Goal: Answer question/provide support

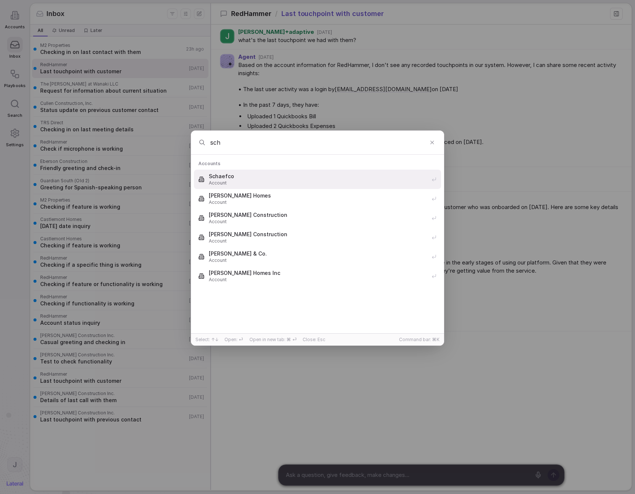
type input "schm"
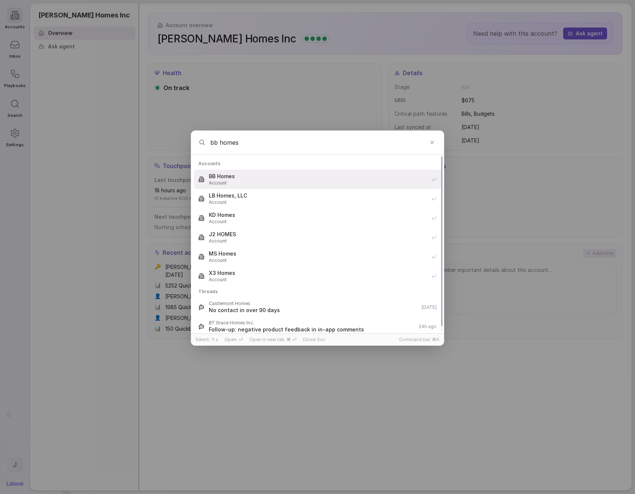
type input "bb homes"
drag, startPoint x: 108, startPoint y: 209, endPoint x: 103, endPoint y: 162, distance: 47.6
click at [107, 205] on div "bb homes Accounts BB Homes Account LB Homes, LLC Account KD Homes Account J2 HO…" at bounding box center [317, 247] width 635 height 257
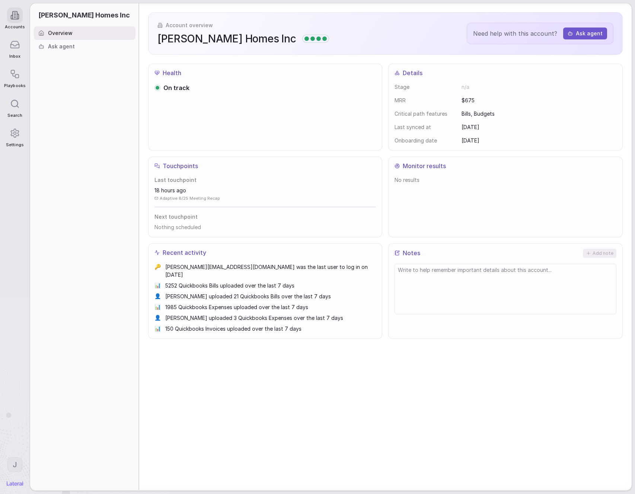
click at [15, 460] on html "Accounts Inbox Playbooks Search Settings [PERSON_NAME] Homes Inc Overview Ask a…" at bounding box center [317, 247] width 635 height 494
click at [73, 286] on html "Accounts Inbox Playbooks Search Settings [PERSON_NAME] Homes Inc Overview Ask a…" at bounding box center [317, 247] width 635 height 494
click at [307, 132] on div "On track" at bounding box center [265, 113] width 222 height 61
click at [13, 16] on icon at bounding box center [14, 15] width 9 height 9
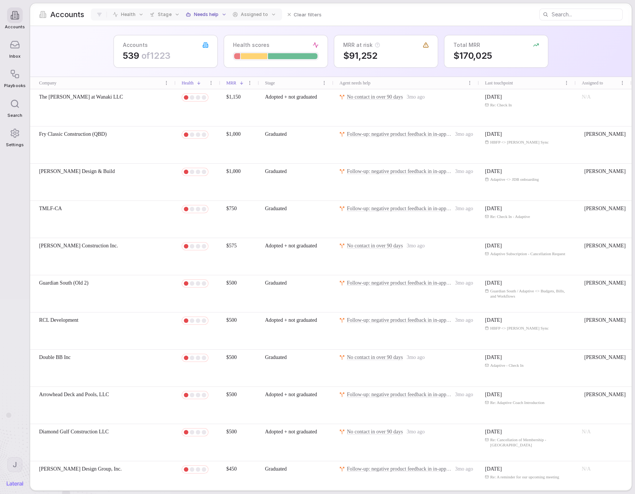
click at [580, 9] on div at bounding box center [580, 15] width 83 height 12
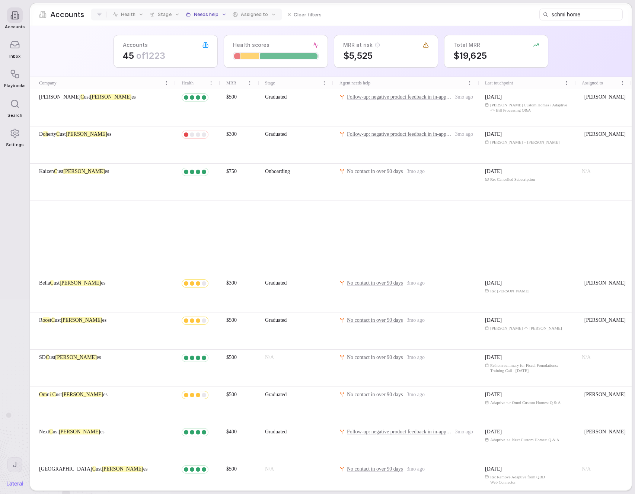
type input "schmi homes"
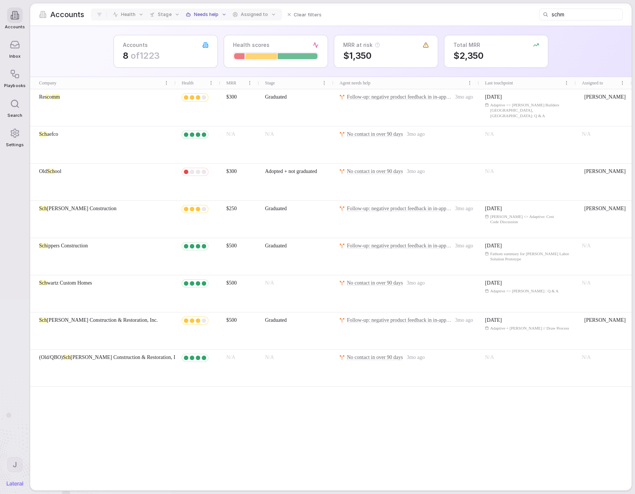
type input "schm"
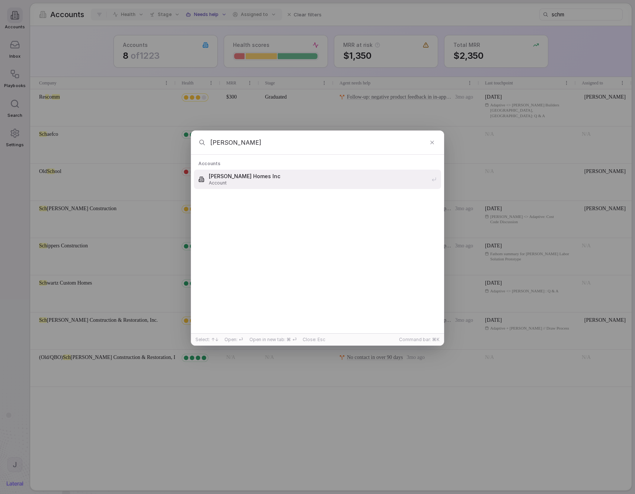
type input "[PERSON_NAME]"
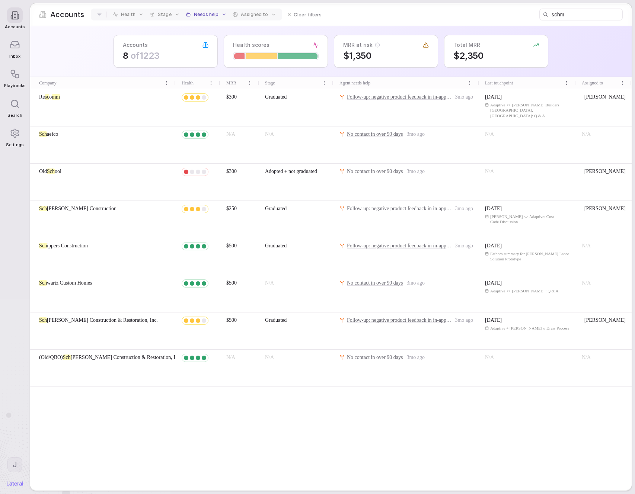
click at [331, 442] on div "[PERSON_NAME] Accounts [PERSON_NAME] Homes Inc Account Select: ↑↓ Open: ⏎ Open …" at bounding box center [317, 247] width 635 height 494
click at [570, 13] on input "schm" at bounding box center [586, 14] width 70 height 10
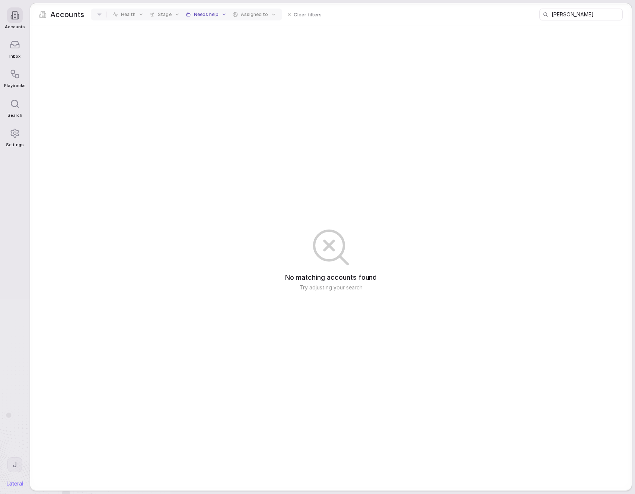
click at [205, 15] on span "Needs help" at bounding box center [206, 15] width 25 height 6
click at [207, 57] on span "Clear" at bounding box center [204, 57] width 13 height 8
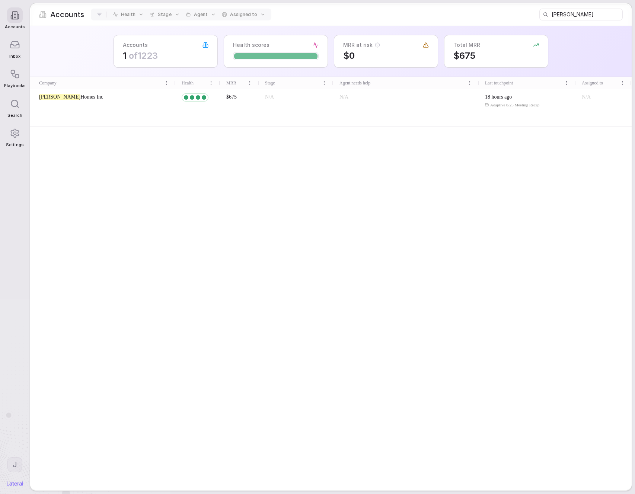
drag, startPoint x: 572, startPoint y: 7, endPoint x: 571, endPoint y: 19, distance: 11.9
click at [572, 8] on div "Accounts Health Stage Agent Assigned to [PERSON_NAME]" at bounding box center [330, 14] width 601 height 22
click at [571, 19] on input "[PERSON_NAME]" at bounding box center [586, 14] width 70 height 10
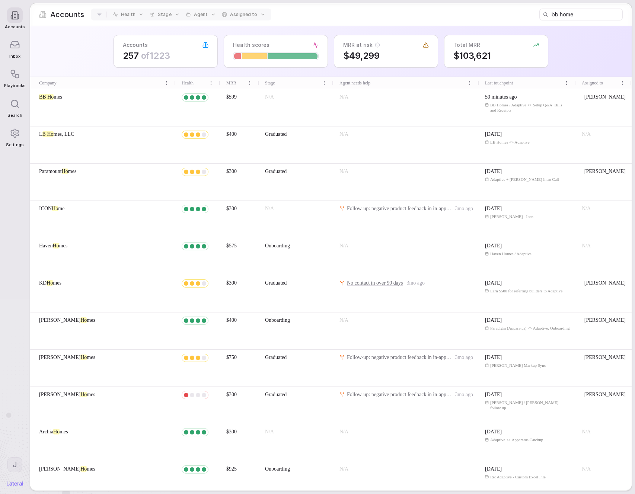
type input "bb homes"
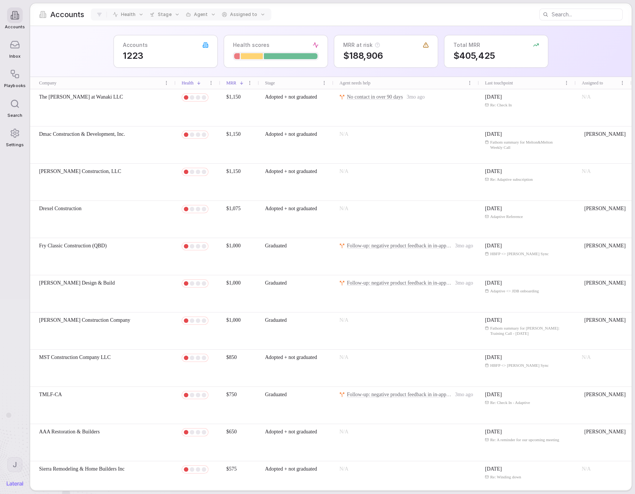
click at [100, 32] on div "Accounts 1223 Health scores MRR at risk $188,906 Total MRR $405,425" at bounding box center [330, 51] width 601 height 51
click at [93, 97] on span "The [PERSON_NAME] at Wanaki LLC" at bounding box center [81, 96] width 84 height 7
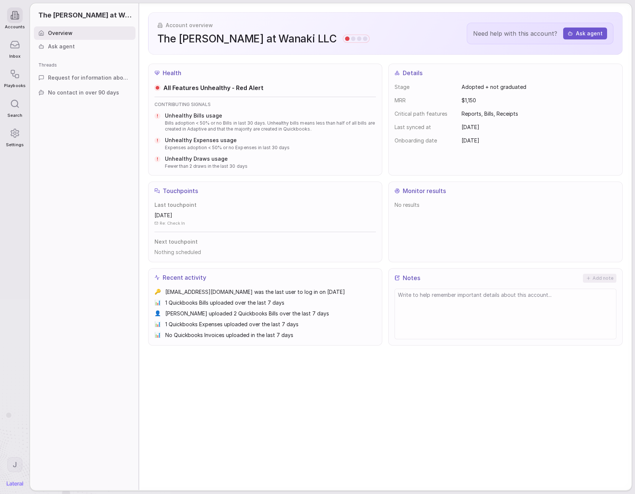
click at [92, 83] on div "Request for information about current situation" at bounding box center [85, 77] width 102 height 13
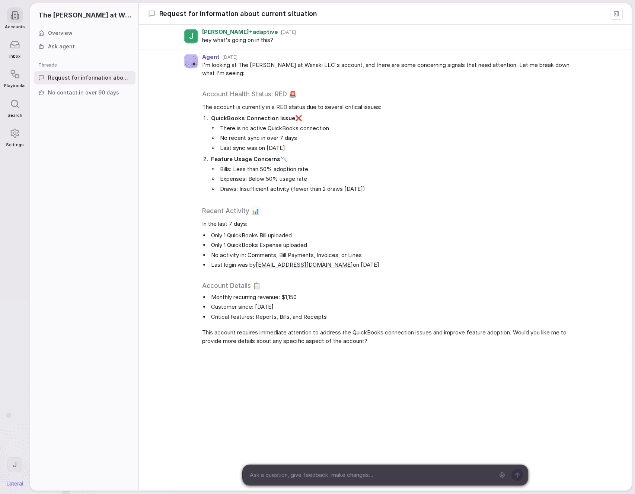
click at [172, 115] on div "Agent [DATE] I'm looking at The [PERSON_NAME] at Wanaki LLC's account, and ther…" at bounding box center [385, 199] width 492 height 301
click at [618, 13] on rect at bounding box center [616, 14] width 4 height 4
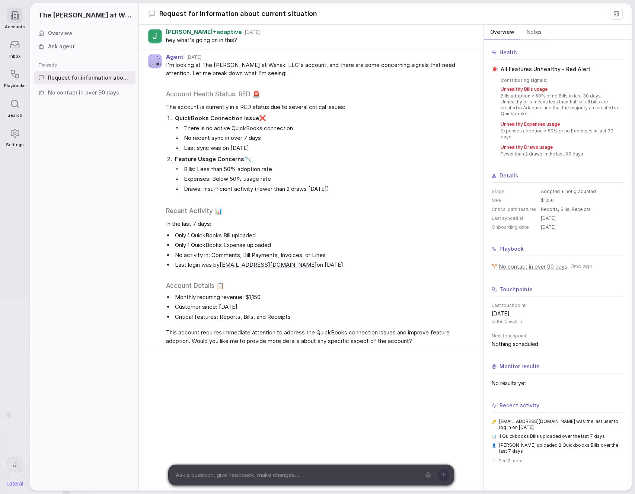
click at [614, 10] on button at bounding box center [616, 14] width 13 height 12
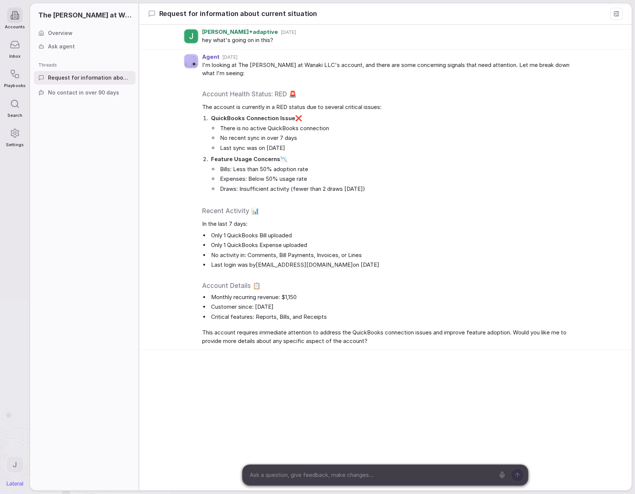
click at [408, 97] on h3 "Account Health Status: RED 🚨" at bounding box center [392, 94] width 381 height 9
click at [309, 237] on li "Only 1 QuickBooks Bill uploaded" at bounding box center [395, 235] width 373 height 9
click at [19, 80] on div at bounding box center [15, 74] width 16 height 16
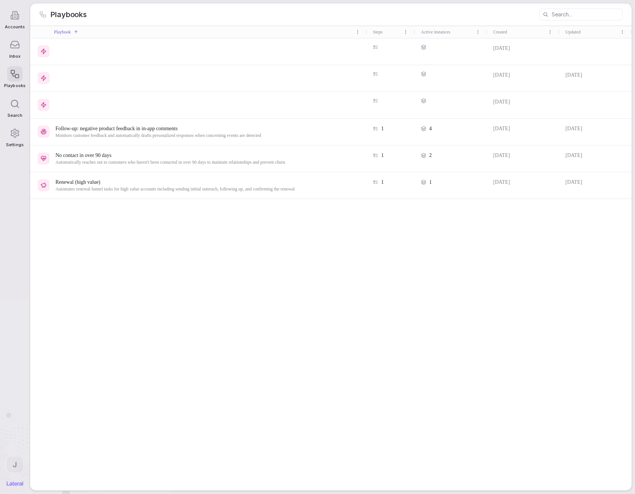
click at [177, 263] on div "[DATE] [DATE] [DATE] [DATE] Follow-up: negative product feedback in in-app comm…" at bounding box center [330, 264] width 601 height 452
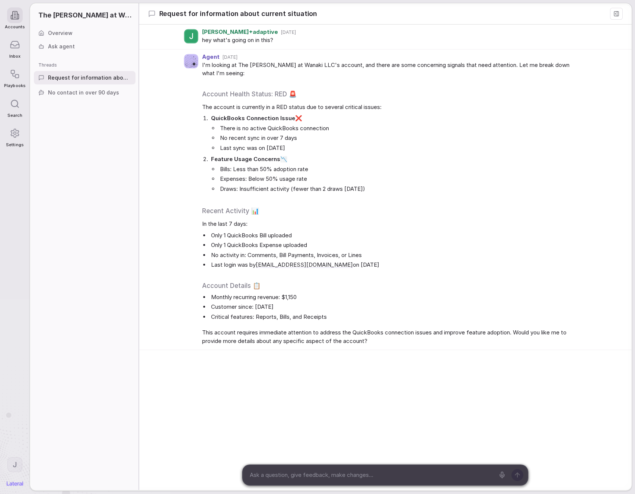
click at [206, 332] on span "This account requires immediate attention to address the QuickBooks connection …" at bounding box center [392, 336] width 381 height 17
click at [10, 464] on html "Accounts Inbox Playbooks Search Settings J The [PERSON_NAME] at Wanaki LLC Over…" at bounding box center [317, 247] width 635 height 494
click at [44, 409] on div "Developer tools" at bounding box center [43, 410] width 73 height 12
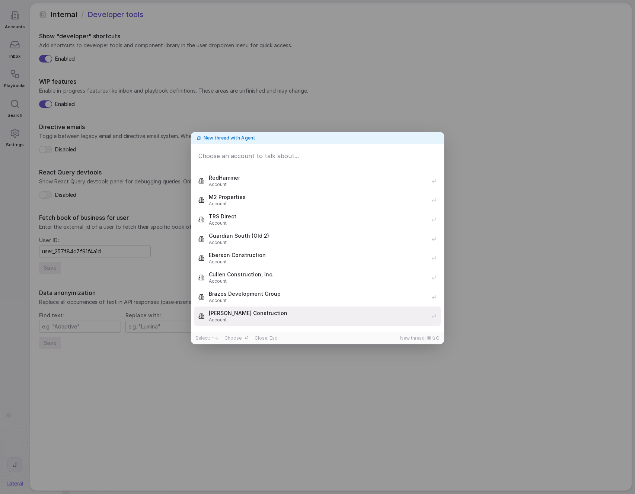
drag, startPoint x: 427, startPoint y: 338, endPoint x: 442, endPoint y: 338, distance: 14.9
click at [444, 338] on div "New thread with Agent RedHammer Account M2 Properties Account TRS Direct Accoun…" at bounding box center [317, 247] width 635 height 254
click at [438, 338] on span "New thread: ⌘⇧O" at bounding box center [419, 338] width 39 height 6
